Goal: Task Accomplishment & Management: Use online tool/utility

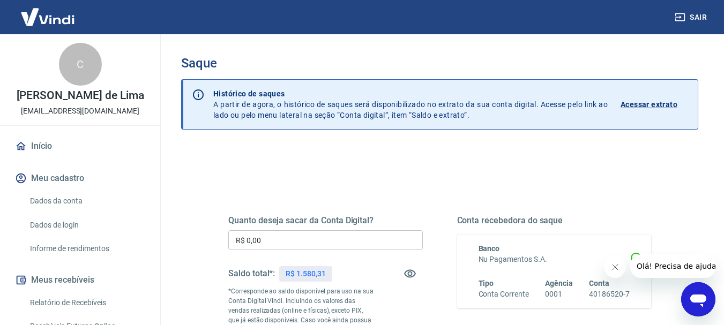
click at [294, 243] on input "R$ 0,00" at bounding box center [325, 241] width 195 height 20
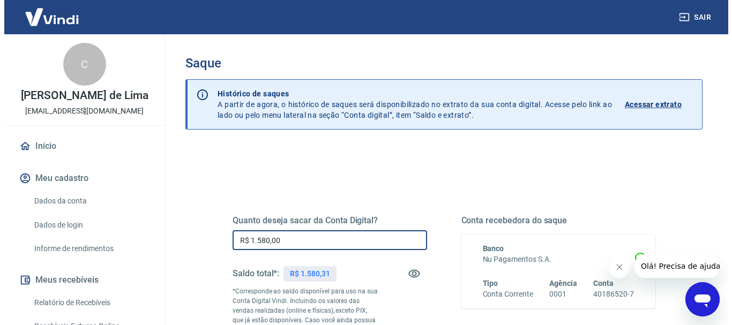
scroll to position [288, 0]
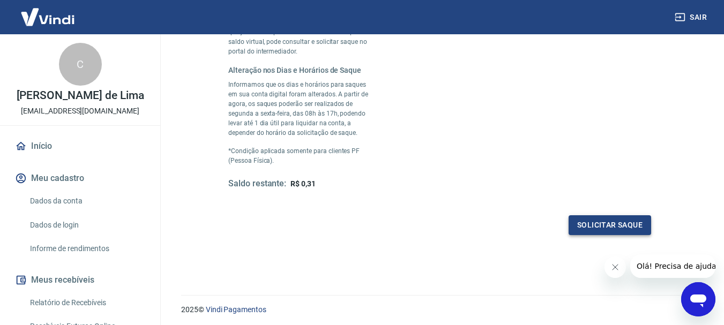
type input "R$ 1.580,00"
click at [600, 221] on button "Solicitar saque" at bounding box center [610, 226] width 83 height 20
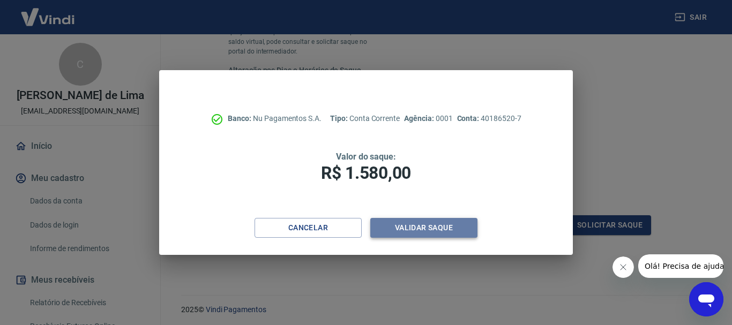
click at [405, 228] on button "Validar saque" at bounding box center [423, 228] width 107 height 20
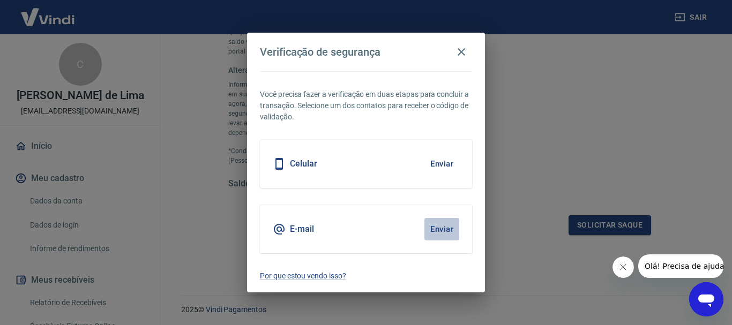
click at [438, 231] on button "Enviar" at bounding box center [442, 229] width 35 height 23
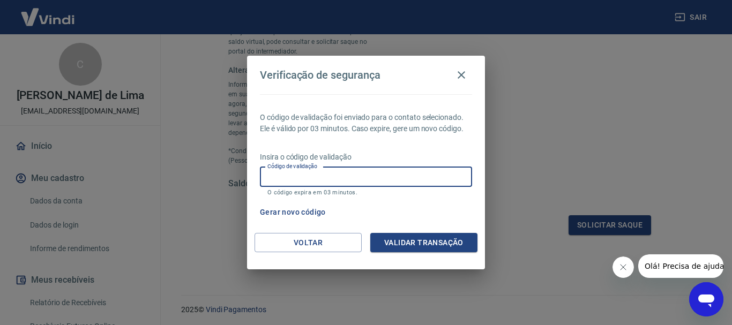
click at [325, 184] on input "Código de validação" at bounding box center [366, 177] width 212 height 20
type input "552836"
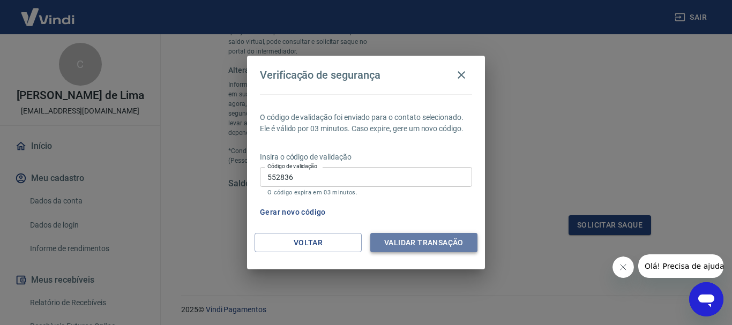
click at [420, 242] on button "Validar transação" at bounding box center [423, 243] width 107 height 20
